Goal: Information Seeking & Learning: Learn about a topic

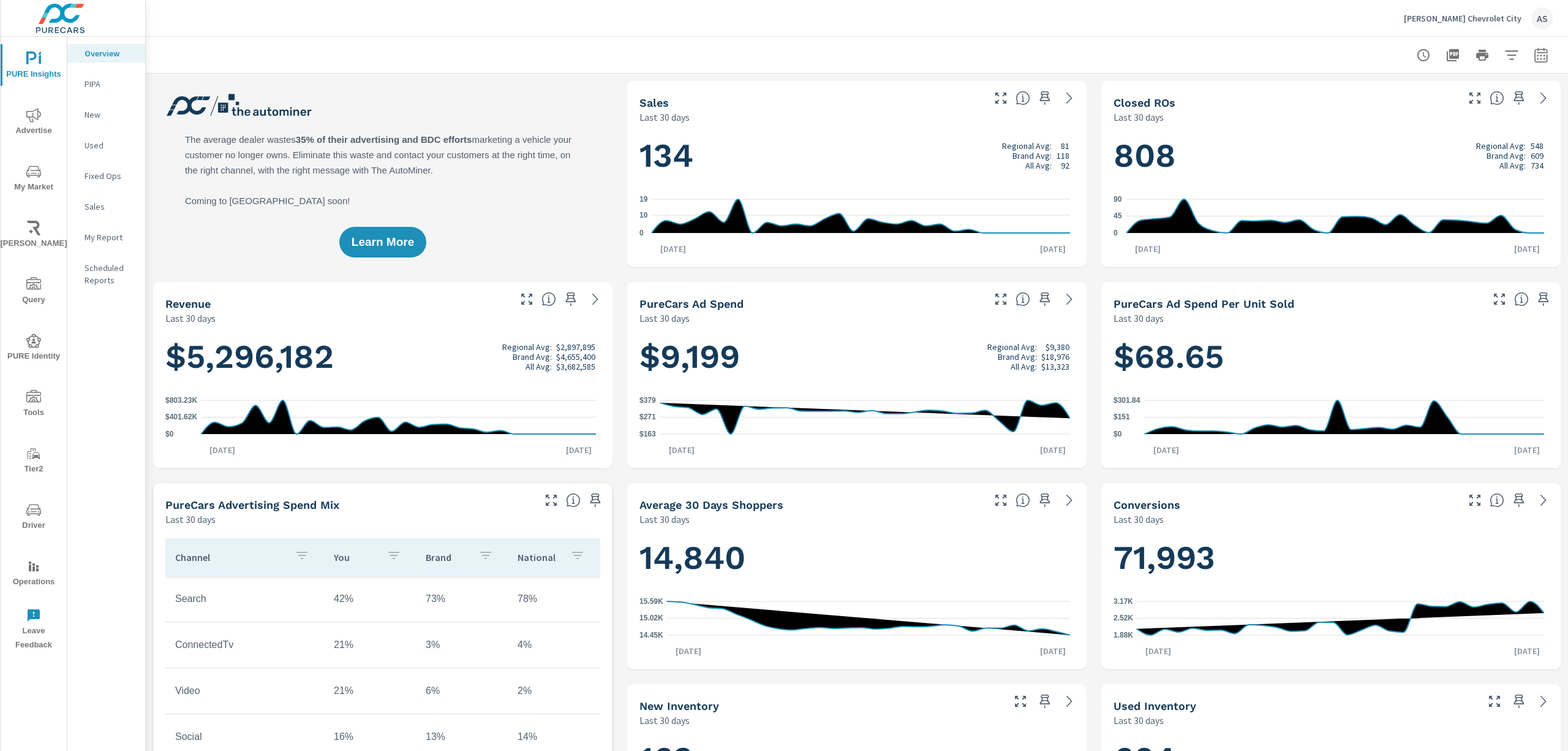
scroll to position [1, 0]
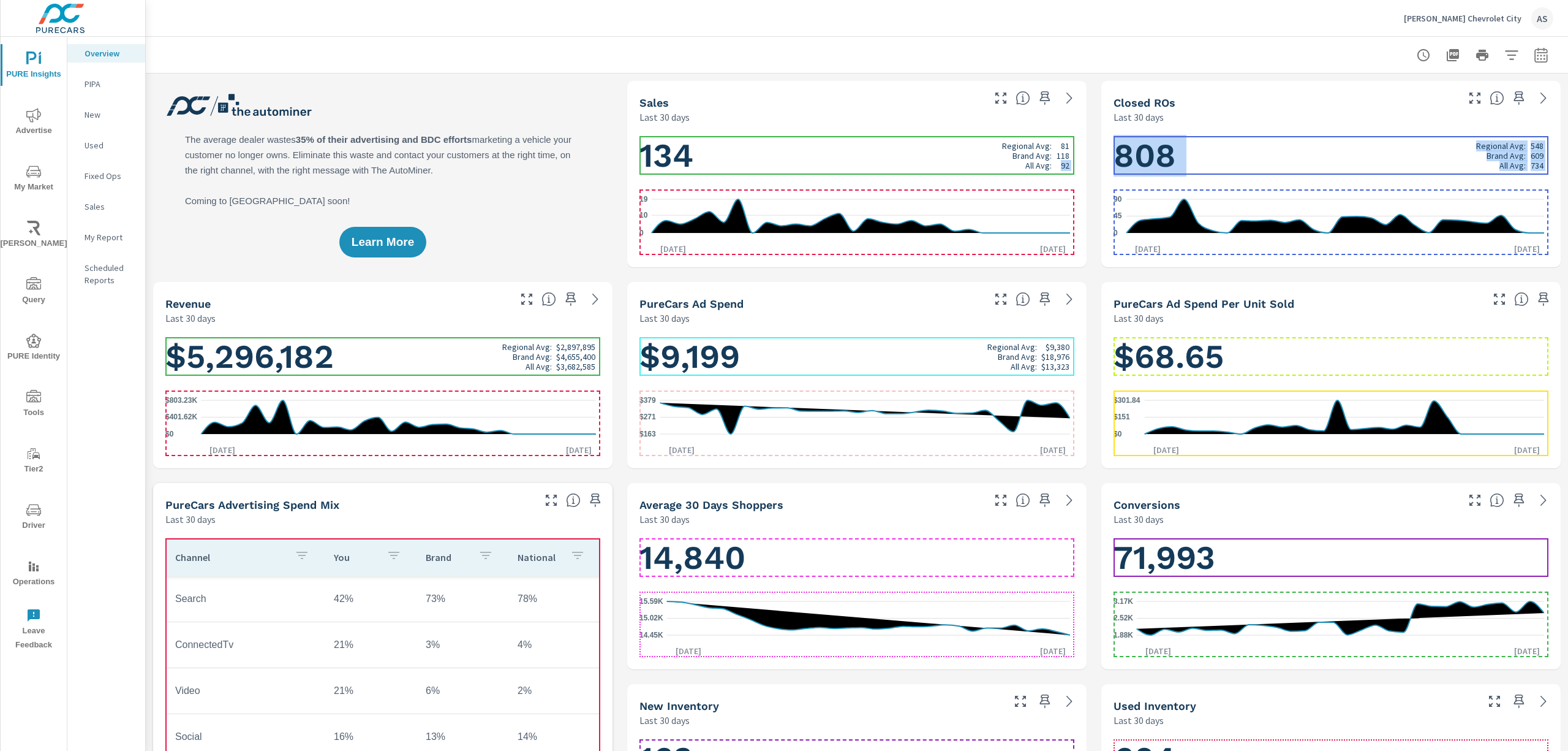
click at [1061, 162] on p "92" at bounding box center [1065, 165] width 8 height 10
click at [964, 163] on h1 "134 Regional Avg: 81 Brand Avg: 118 All Avg: 92" at bounding box center [857, 156] width 435 height 42
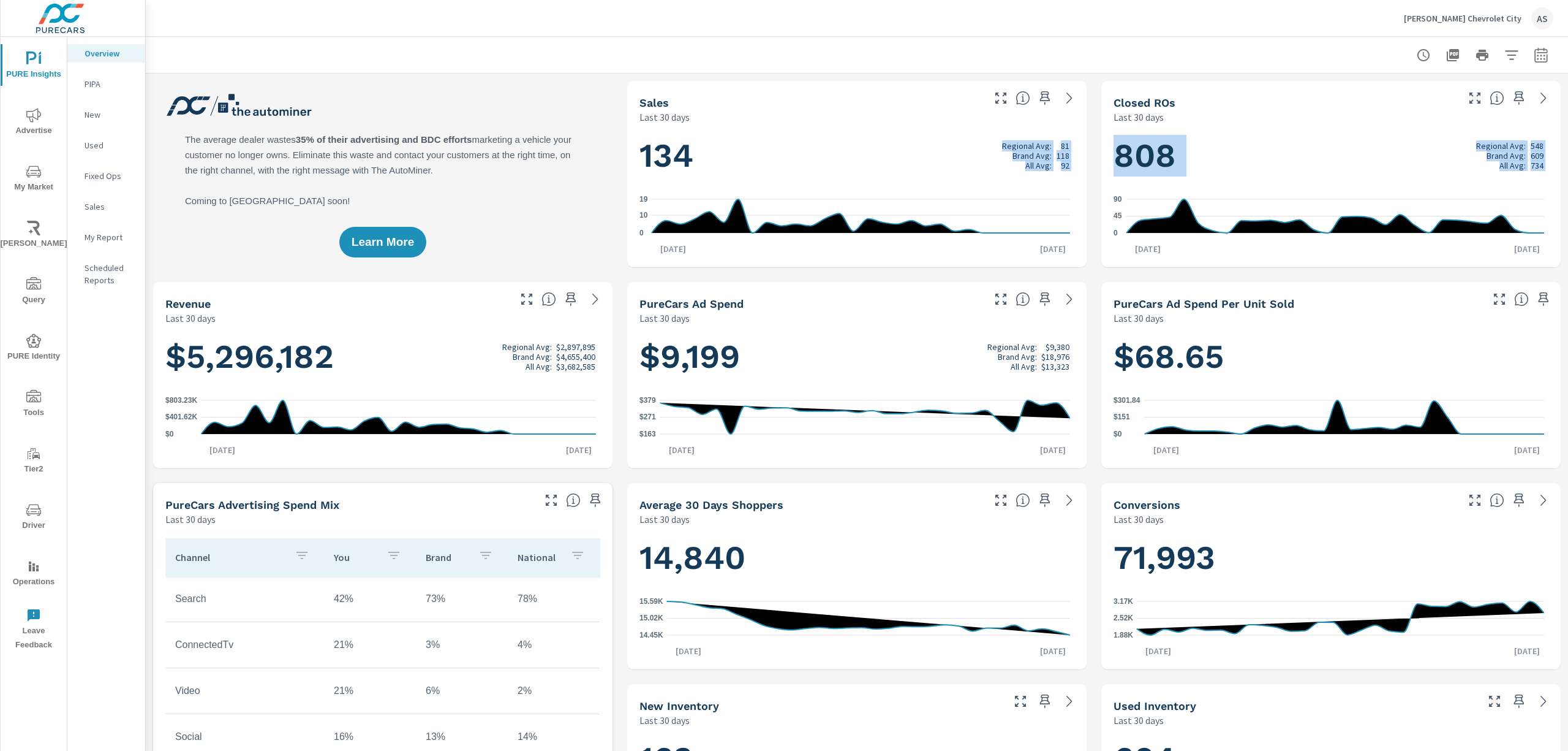
click at [1012, 164] on div "All Avg:" at bounding box center [1029, 165] width 55 height 10
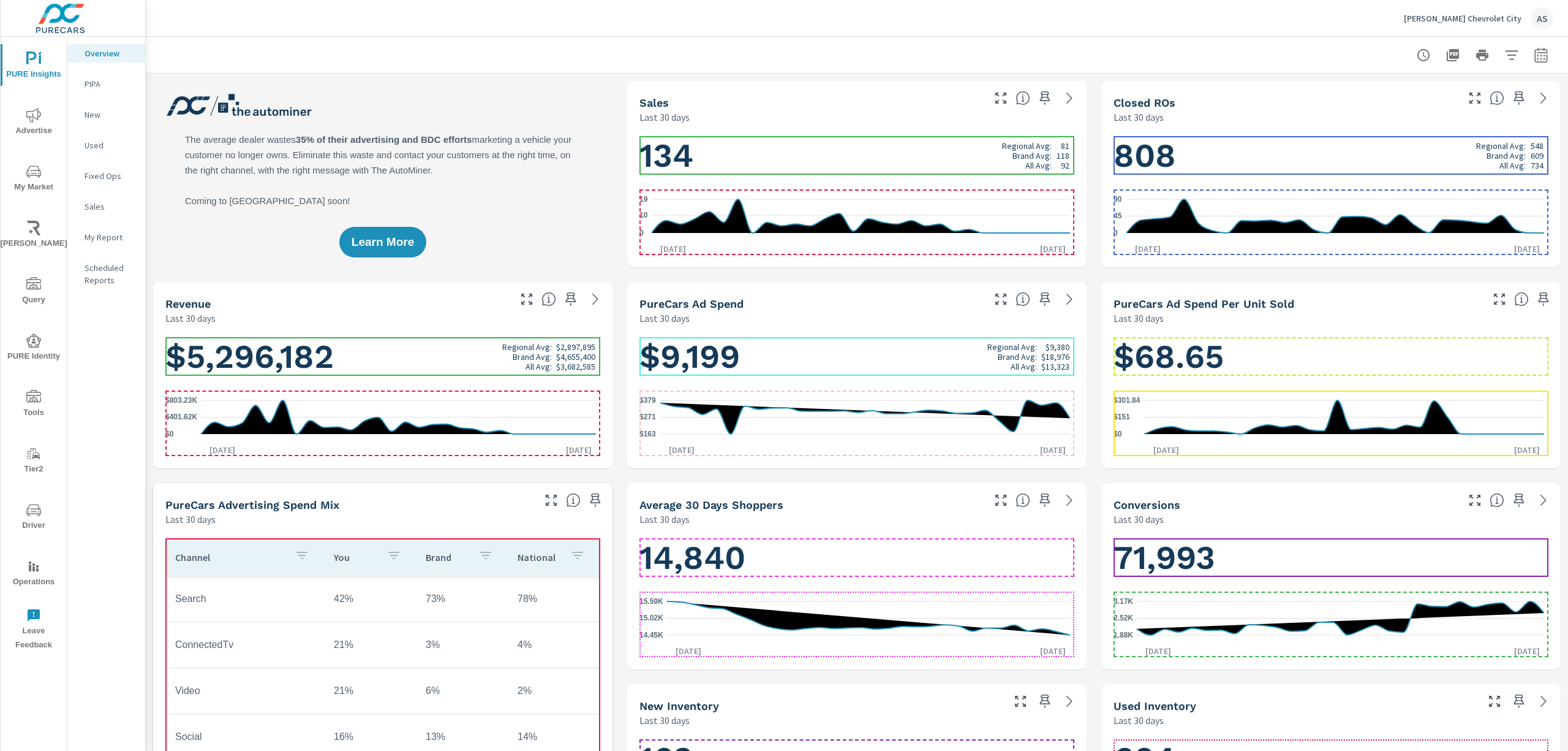
click at [980, 162] on h1 "134 Regional Avg: 81 Brand Avg: 118 All Avg: 92" at bounding box center [857, 156] width 435 height 42
click at [986, 172] on h1 "134 Regional Avg: 81 Brand Avg: 118 All Avg: 92" at bounding box center [857, 156] width 435 height 42
click at [986, 170] on h1 "134 Regional Avg: 81 Brand Avg: 118 All Avg: 92" at bounding box center [857, 156] width 435 height 42
